Goal: Task Accomplishment & Management: Use online tool/utility

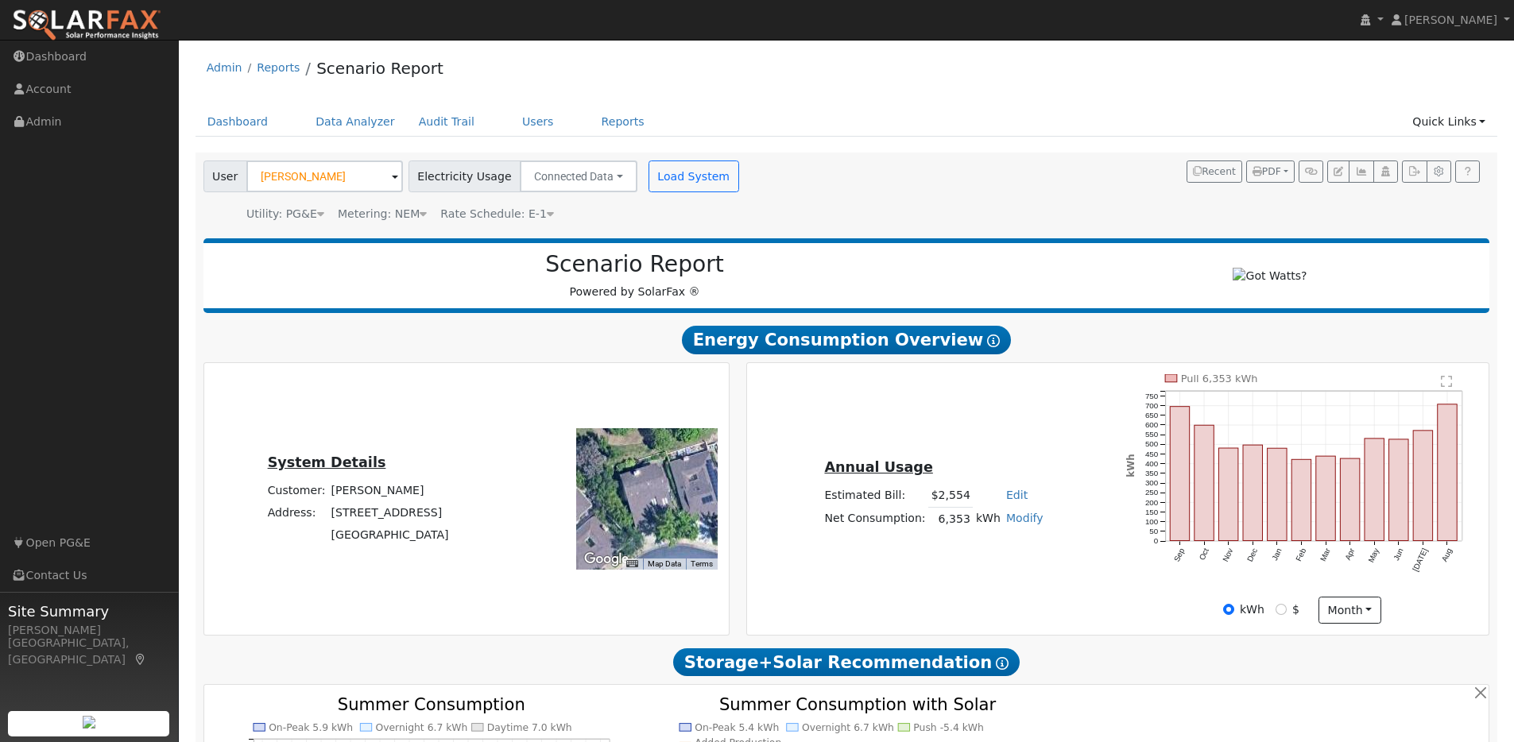
click at [105, 29] on img at bounding box center [86, 25] width 149 height 33
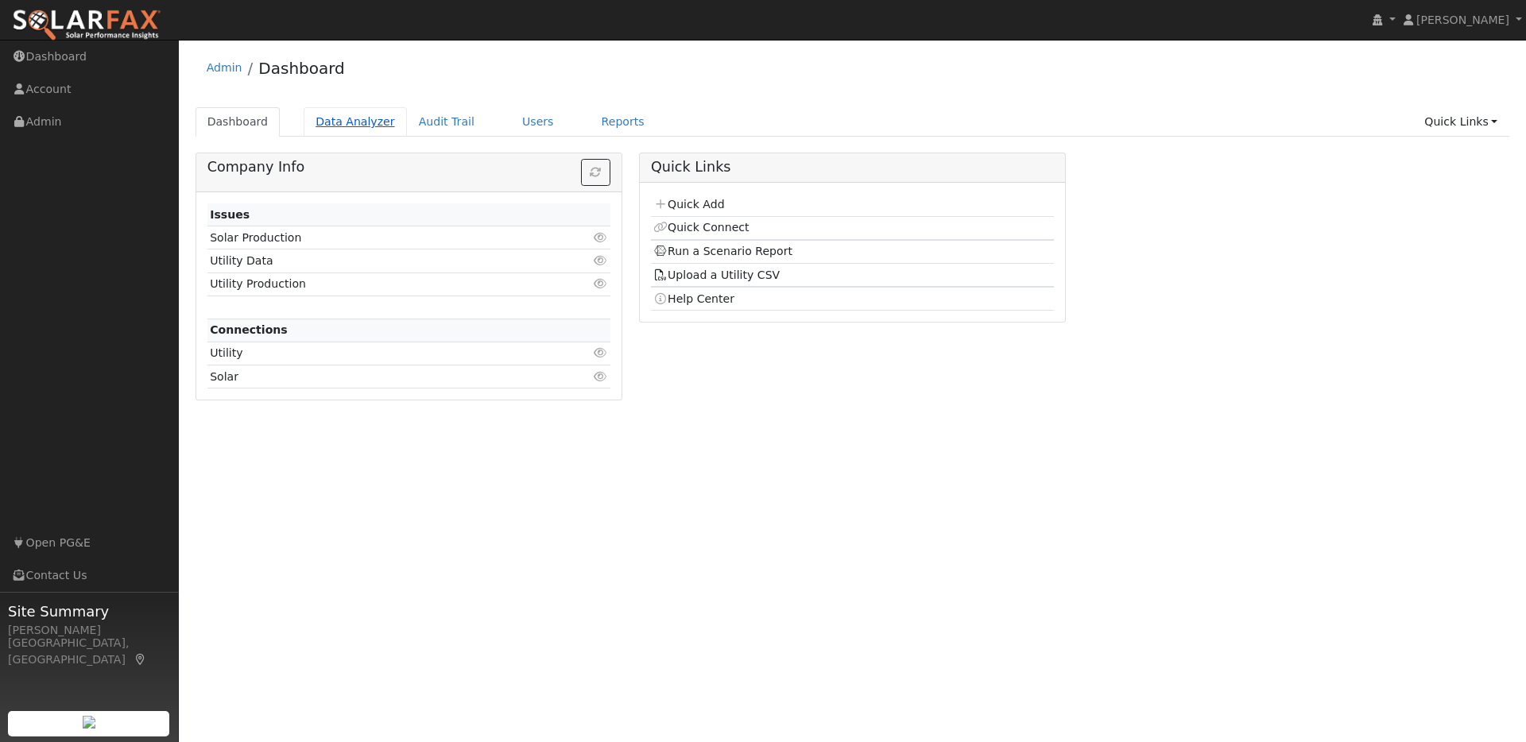
click at [341, 121] on link "Data Analyzer" at bounding box center [355, 121] width 103 height 29
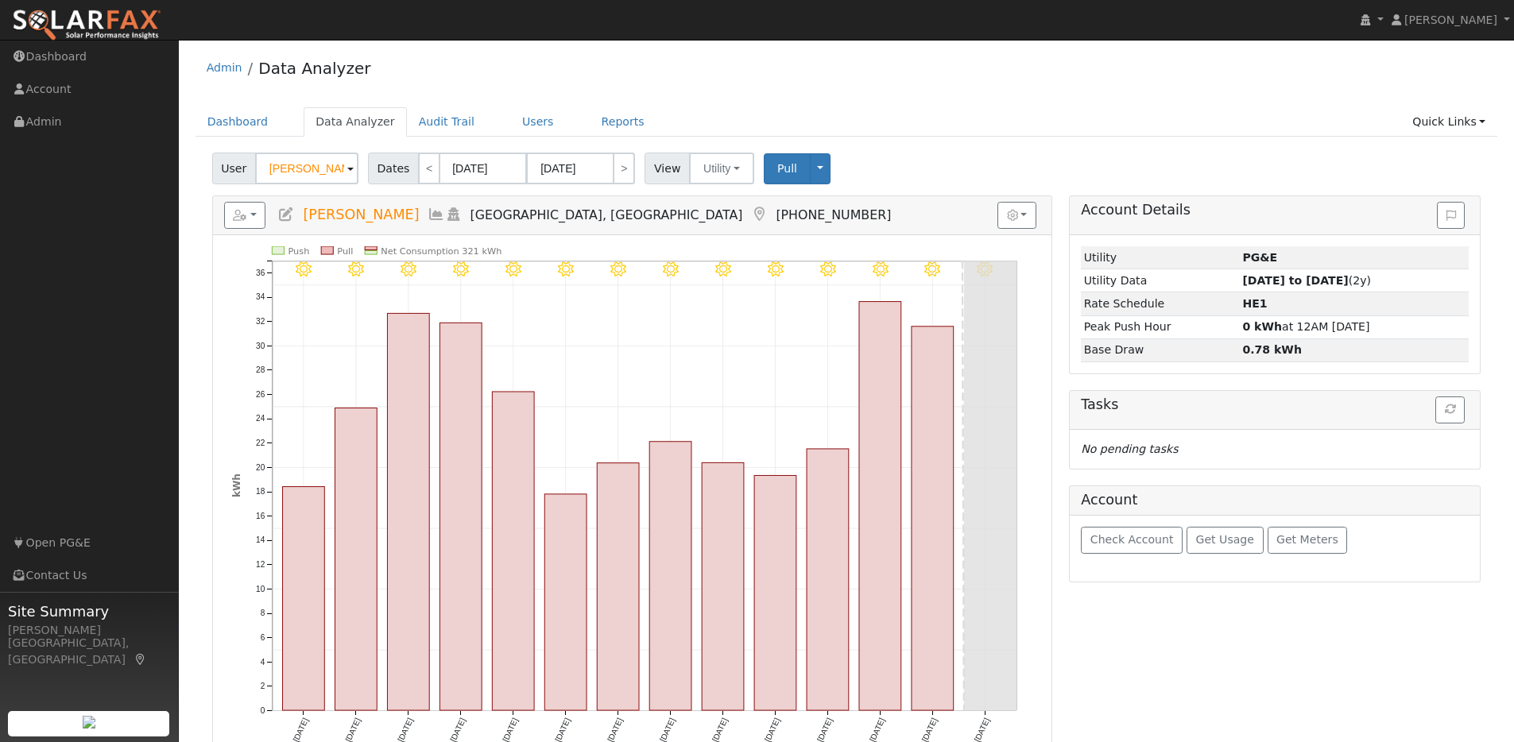
drag, startPoint x: 337, startPoint y: 171, endPoint x: 230, endPoint y: 161, distance: 107.7
click at [230, 161] on div "User Alexander Tiu" at bounding box center [287, 169] width 150 height 32
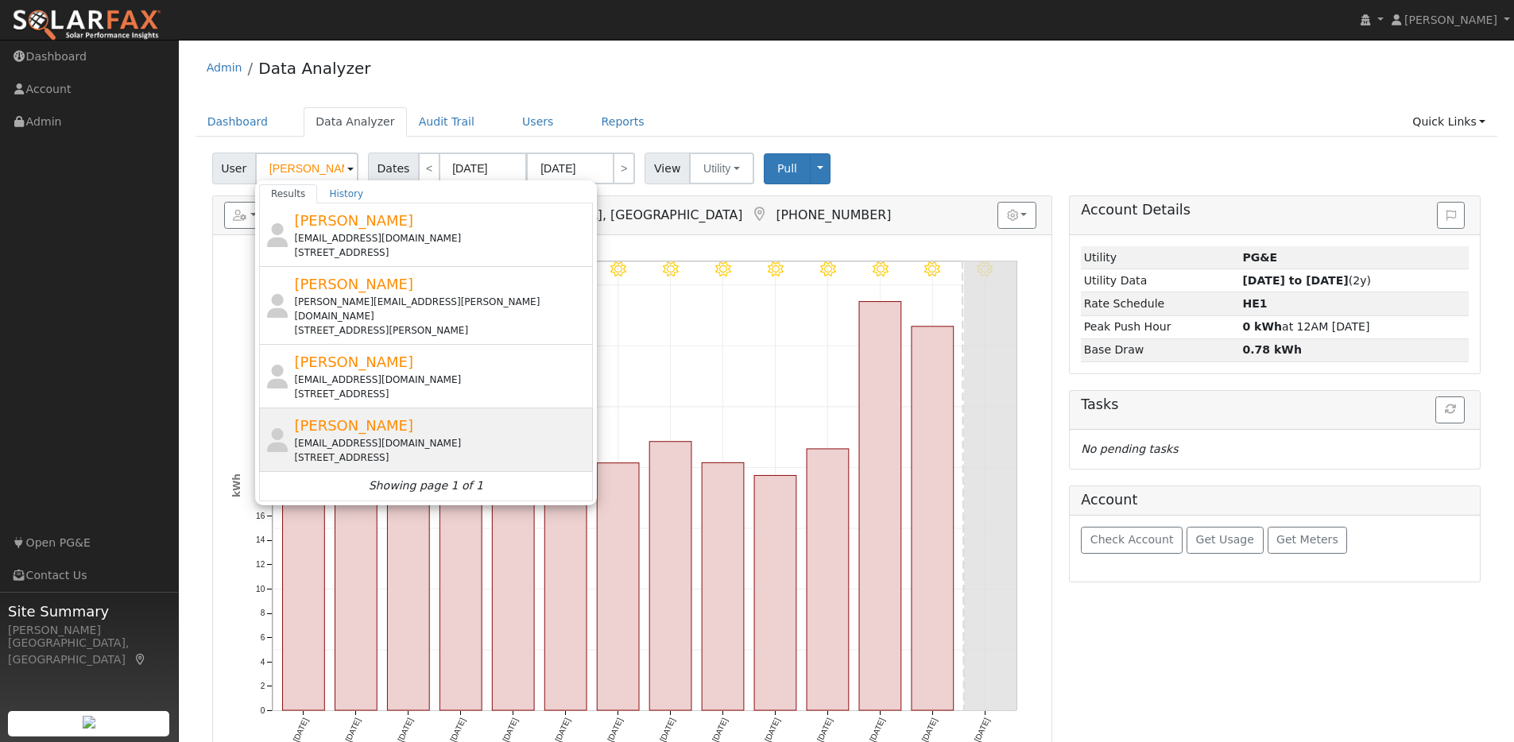
click at [482, 415] on div "Kevin Scott klscott3113@yahoo.com 3724 Parkway Court, Concord, CA 94519" at bounding box center [441, 440] width 295 height 50
type input "Kevin Scott"
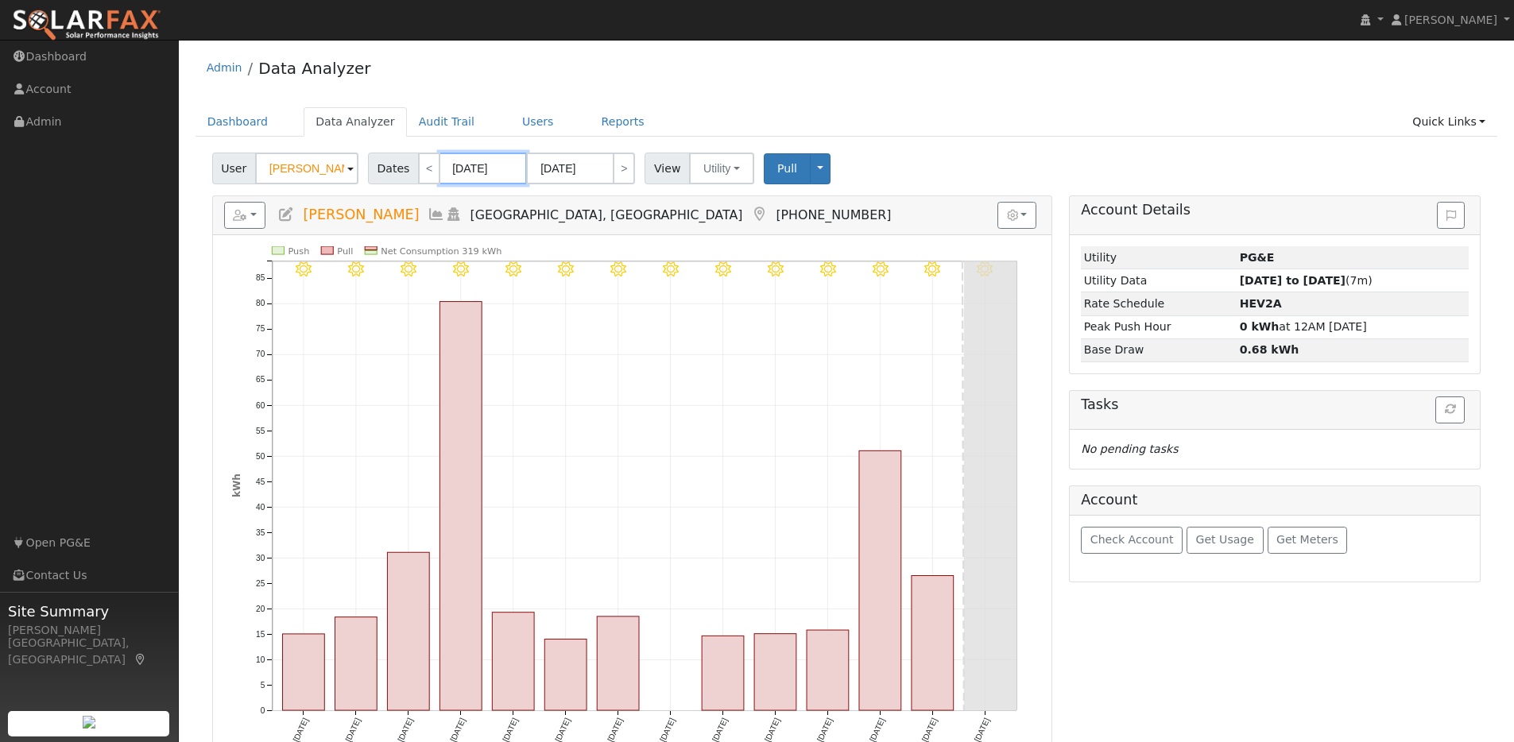
click at [510, 166] on input "08/19/2025" at bounding box center [482, 169] width 87 height 32
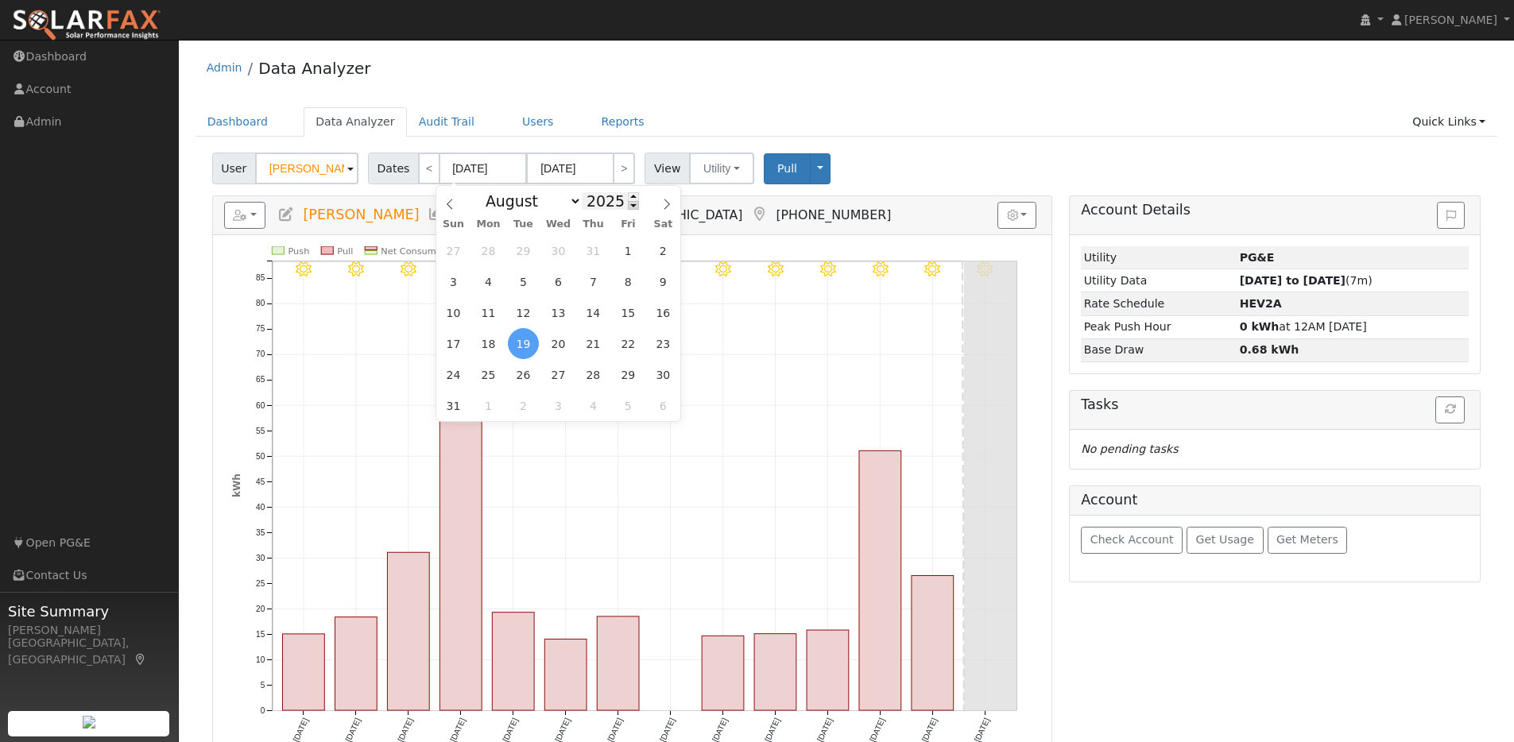
click at [628, 204] on span at bounding box center [633, 205] width 11 height 9
type input "2024"
click at [591, 250] on span "1" at bounding box center [593, 250] width 31 height 31
type input "08/01/2024"
type input "08/31/2024"
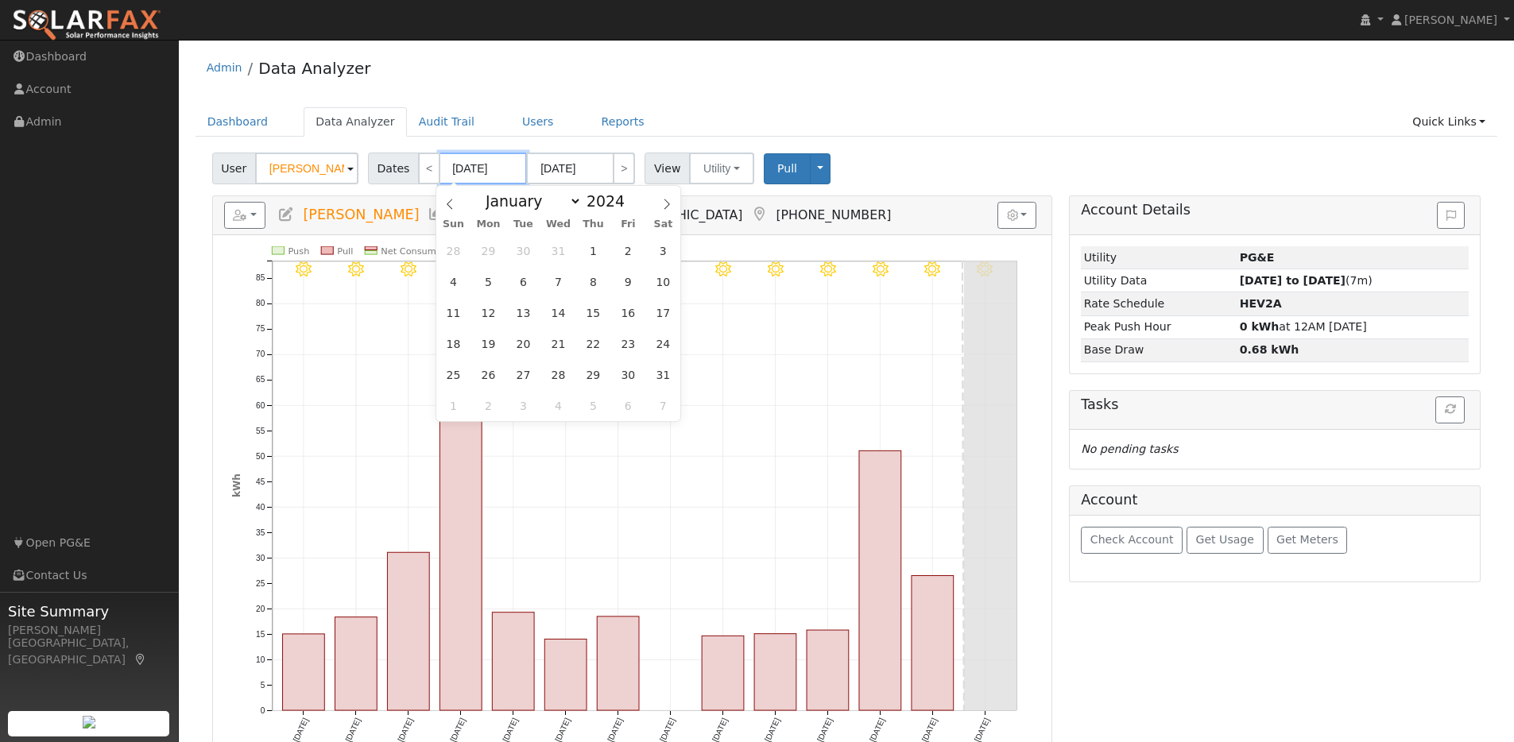
type input "2024"
select select "7"
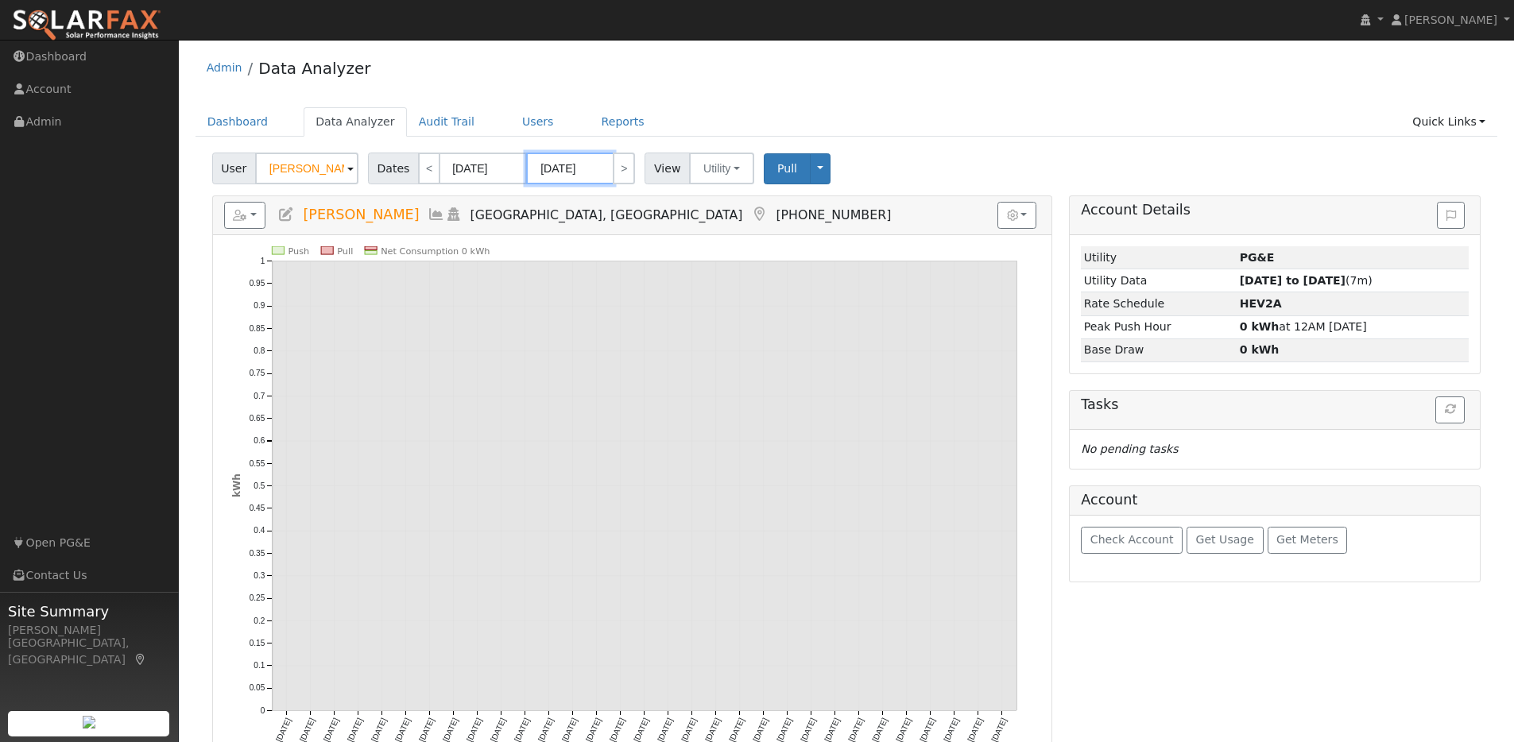
click at [595, 169] on input "08/31/2024" at bounding box center [569, 169] width 87 height 32
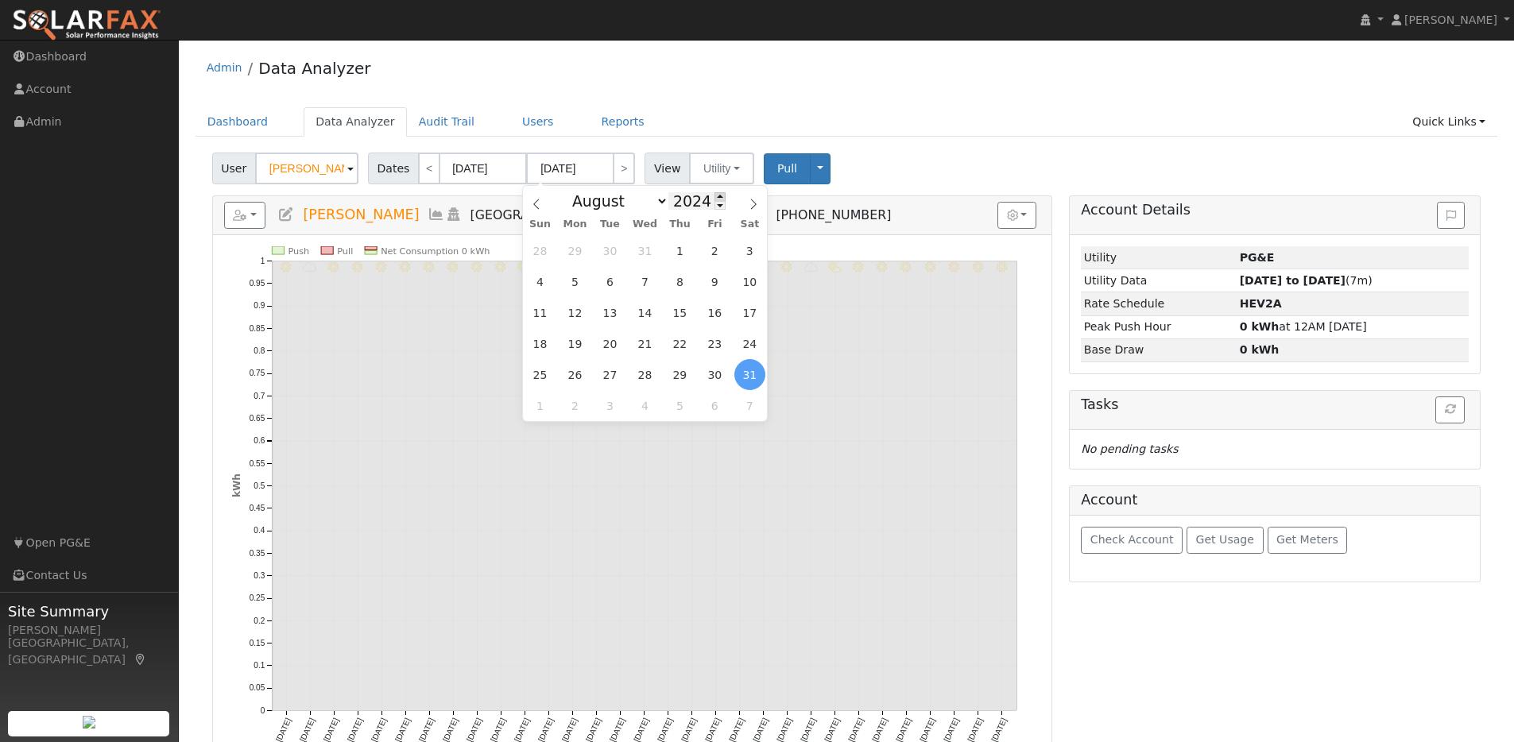
click at [714, 196] on span at bounding box center [719, 196] width 11 height 9
type input "2025"
click at [707, 247] on span "1" at bounding box center [714, 250] width 31 height 31
type input "08/01/2025"
